Goal: Task Accomplishment & Management: Manage account settings

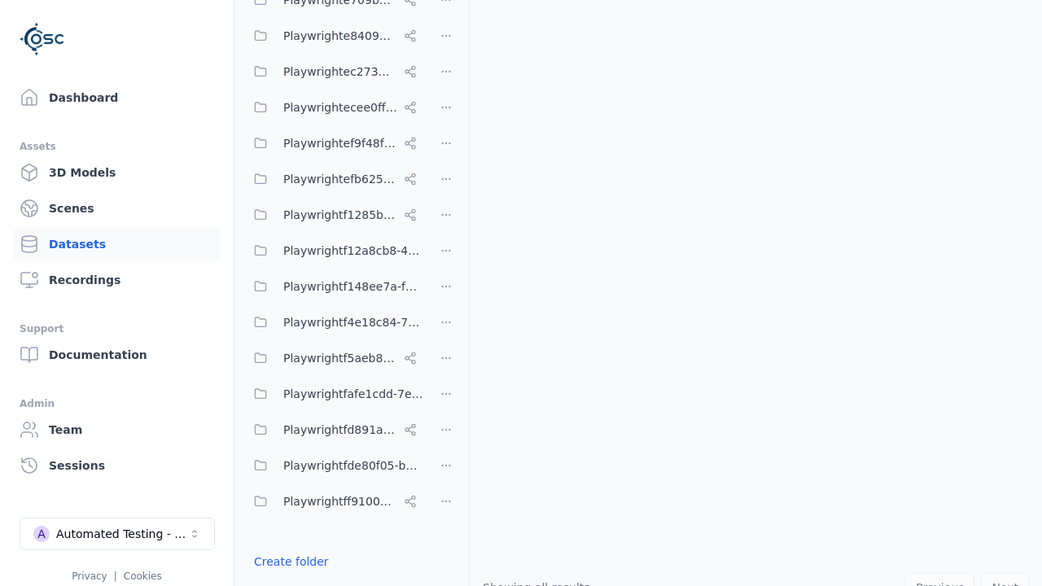
click at [287, 577] on button "Done editing" at bounding box center [290, 591] width 93 height 29
click at [116, 244] on link "Datasets" at bounding box center [117, 244] width 208 height 33
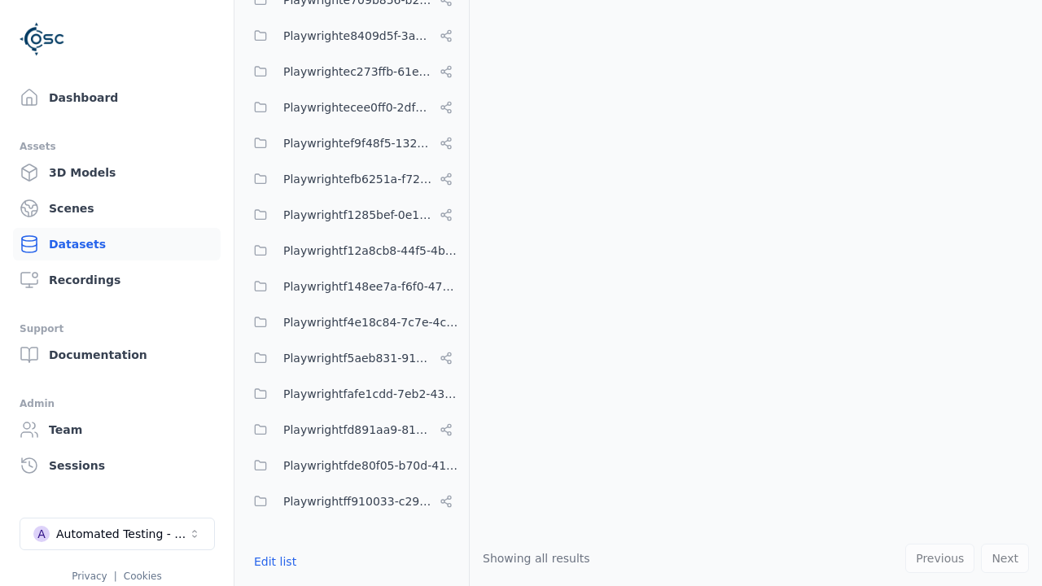
scroll to position [7562, 0]
click at [273, 562] on button "Edit list" at bounding box center [275, 561] width 62 height 29
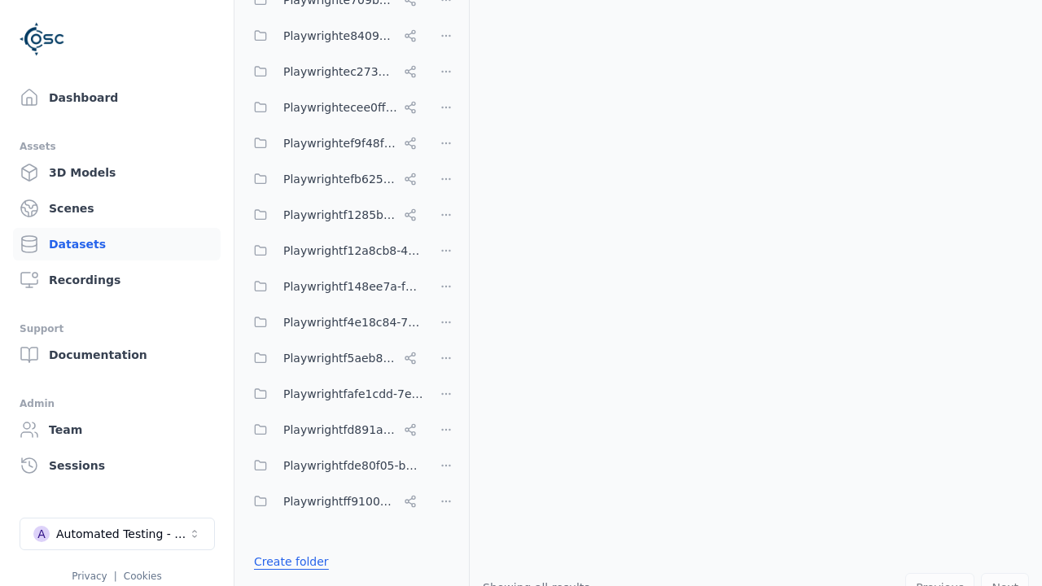
click at [287, 562] on link "Create folder" at bounding box center [291, 562] width 75 height 16
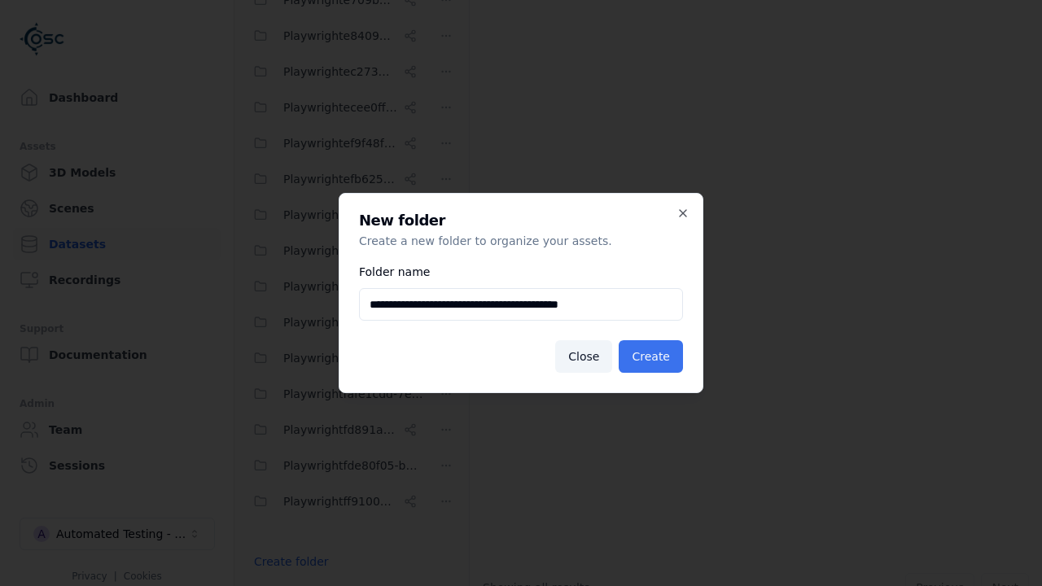
type input "**********"
click at [653, 357] on button "Create" at bounding box center [651, 356] width 64 height 33
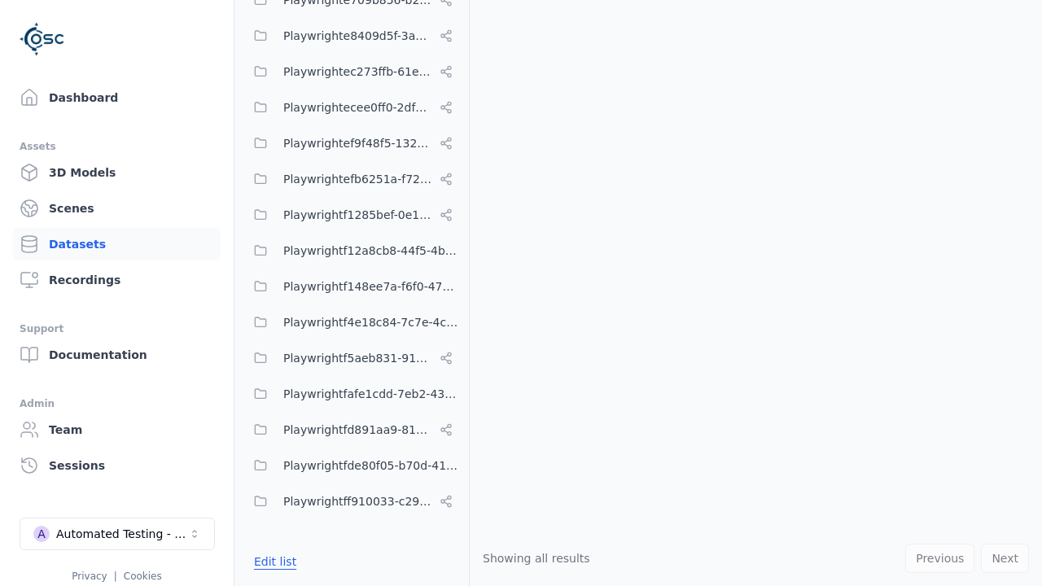
click at [273, 562] on button "Edit list" at bounding box center [275, 561] width 62 height 29
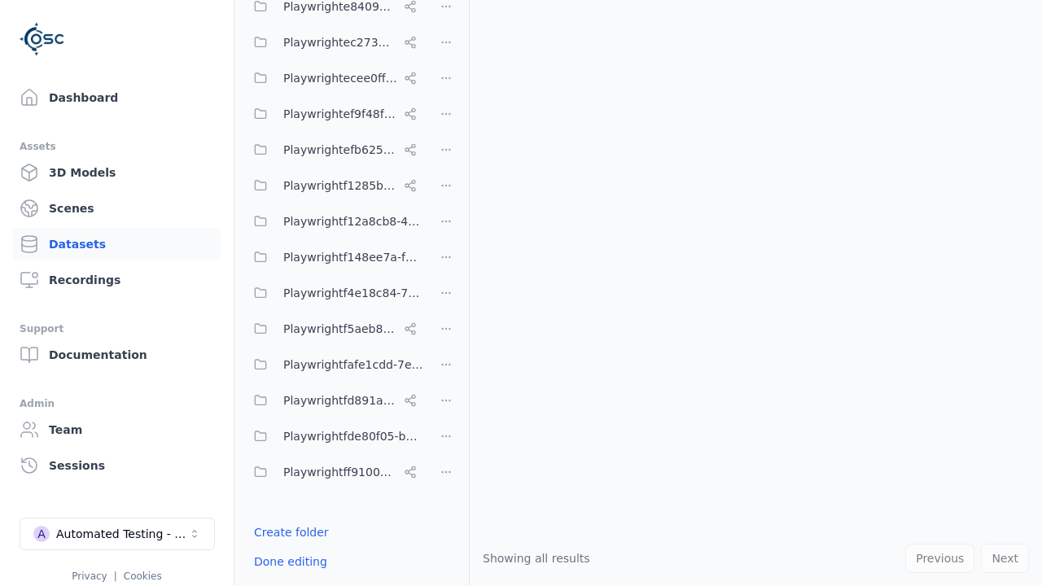
click at [446, 293] on html "Support Dashboard Assets 3D Models Scenes Datasets Recordings Support Documenta…" at bounding box center [521, 293] width 1042 height 586
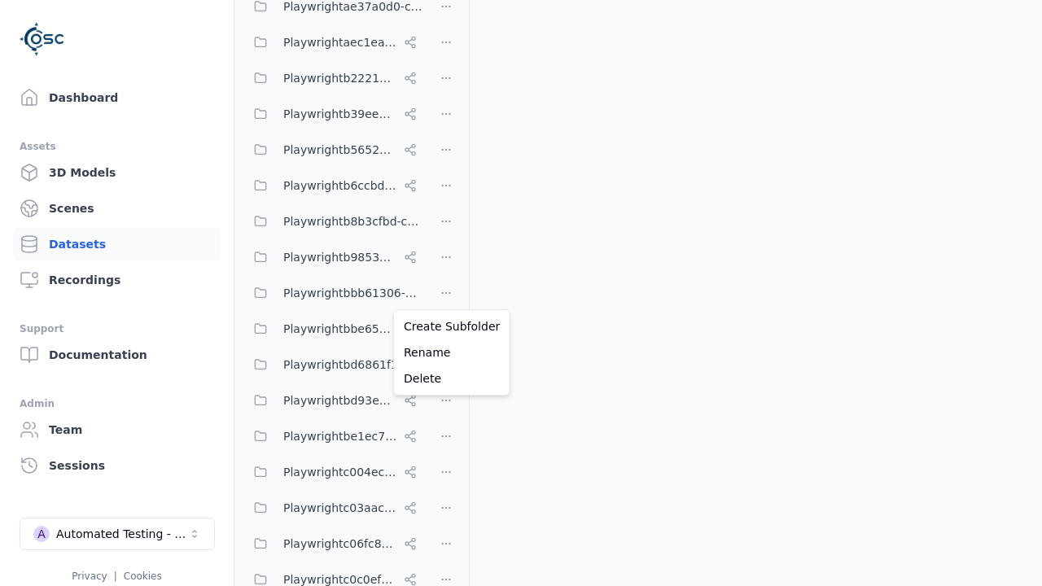
click at [521, 293] on html "Support Dashboard Assets 3D Models Scenes Datasets Recordings Support Documenta…" at bounding box center [521, 293] width 1042 height 586
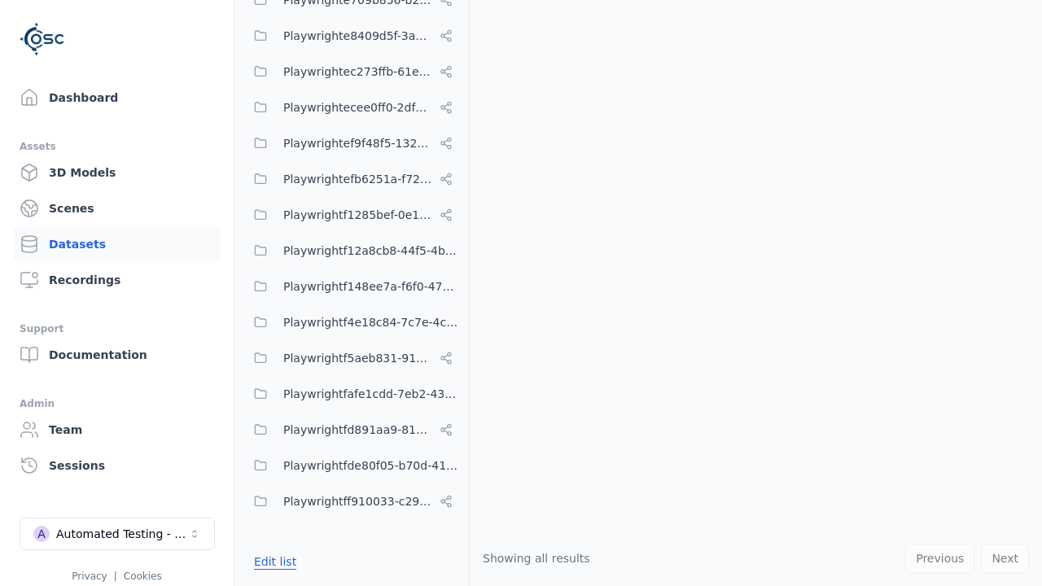
click at [273, 562] on button "Edit list" at bounding box center [275, 561] width 62 height 29
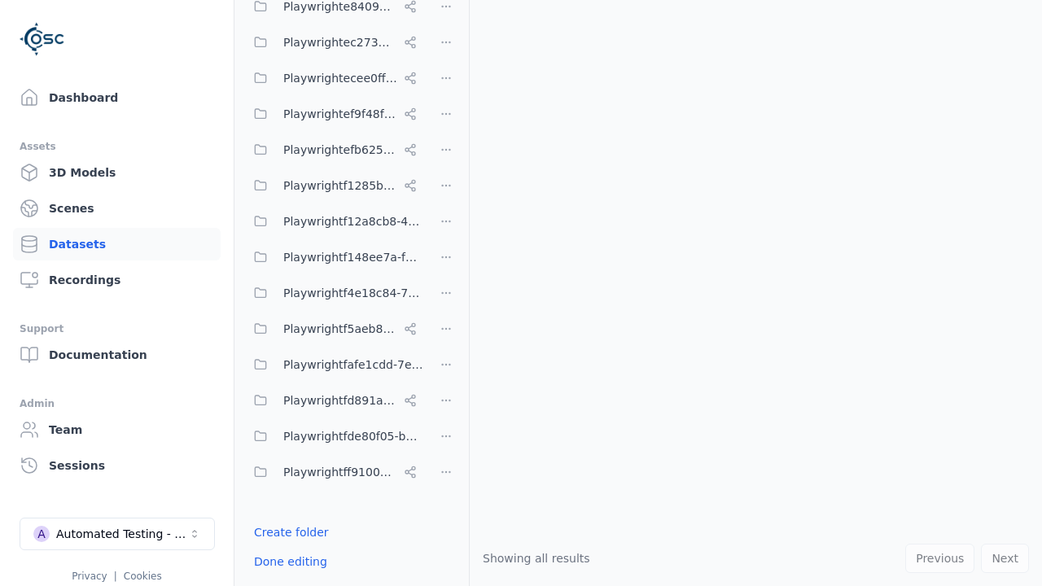
click at [446, 293] on html "Support Dashboard Assets 3D Models Scenes Datasets Recordings Support Documenta…" at bounding box center [521, 293] width 1042 height 586
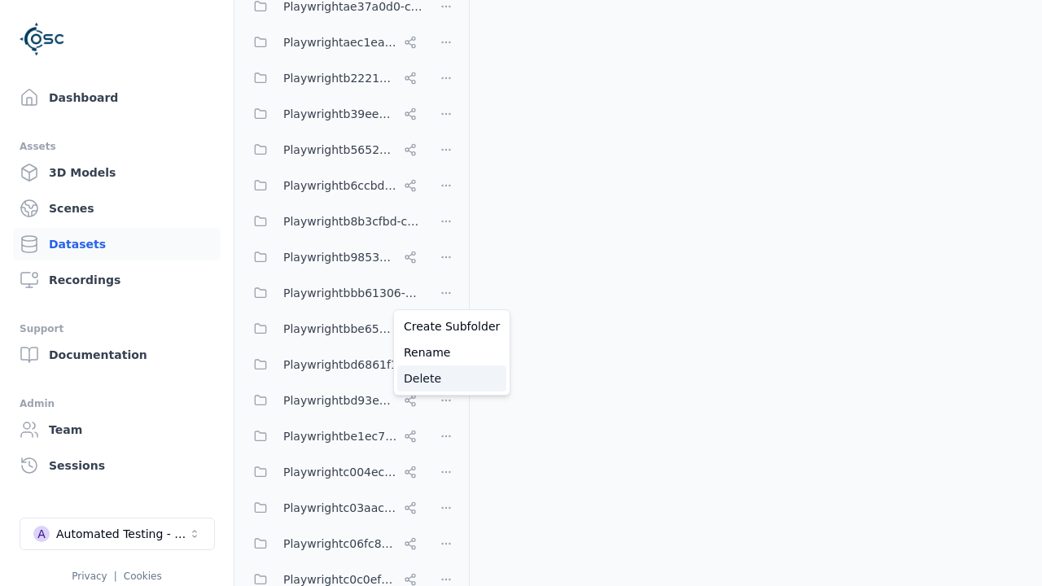
click at [445, 379] on div "Delete" at bounding box center [451, 379] width 109 height 26
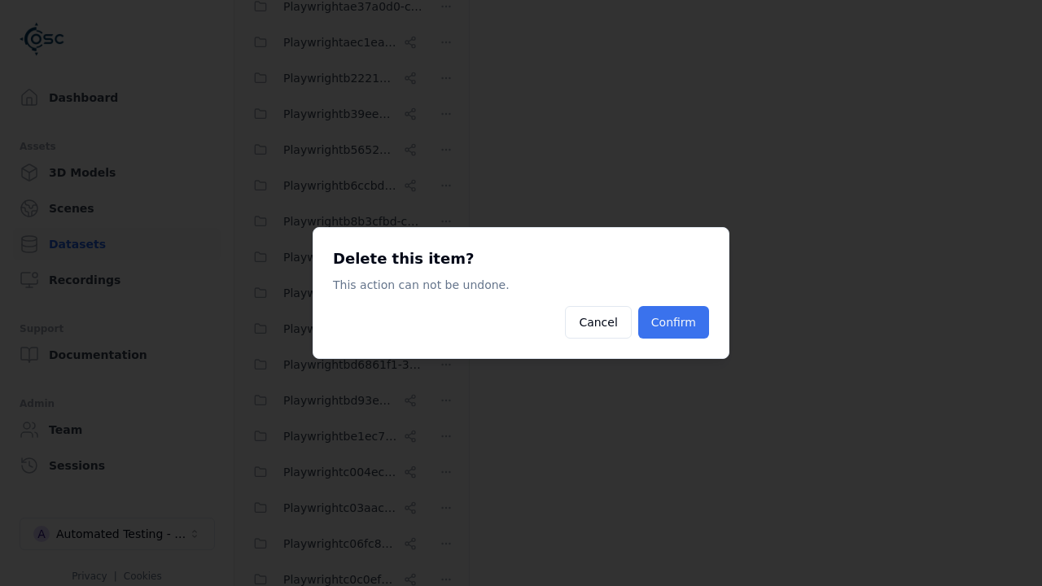
click at [675, 322] on button "Confirm" at bounding box center [673, 322] width 71 height 33
